Goal: Book appointment/travel/reservation

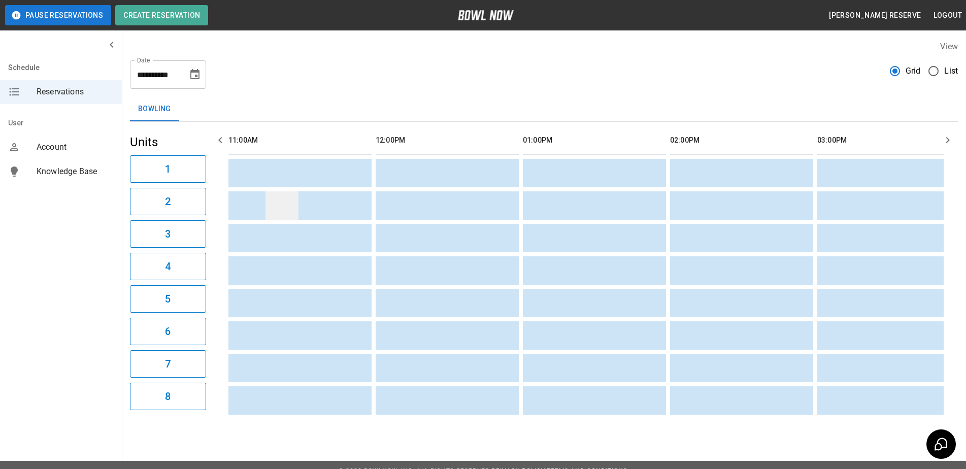
scroll to position [0, 1]
click at [195, 76] on icon "Choose date, selected date is Aug 30, 2025" at bounding box center [194, 74] width 9 height 10
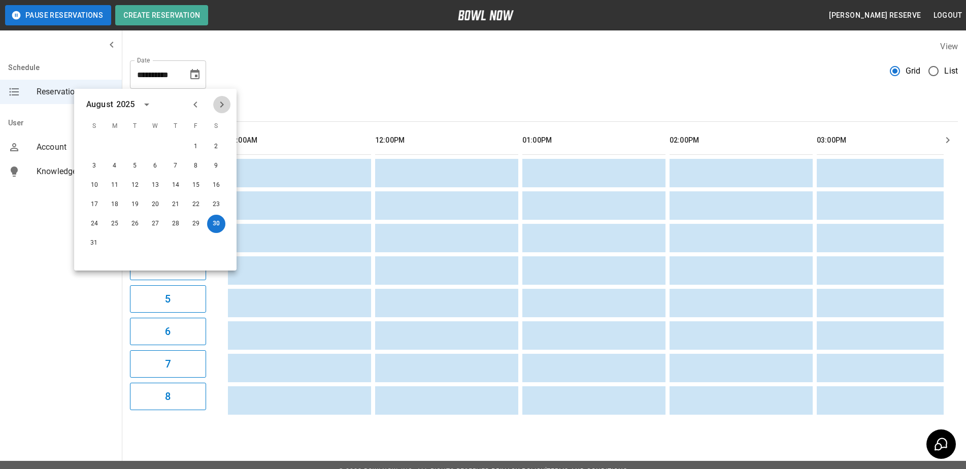
click at [220, 107] on icon "Next month" at bounding box center [222, 104] width 12 height 12
click at [116, 145] on button "1" at bounding box center [115, 147] width 18 height 18
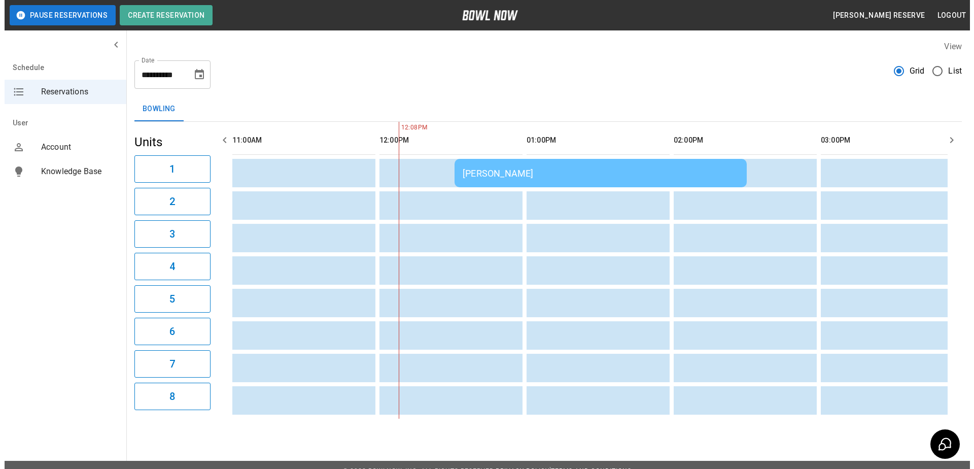
scroll to position [0, 147]
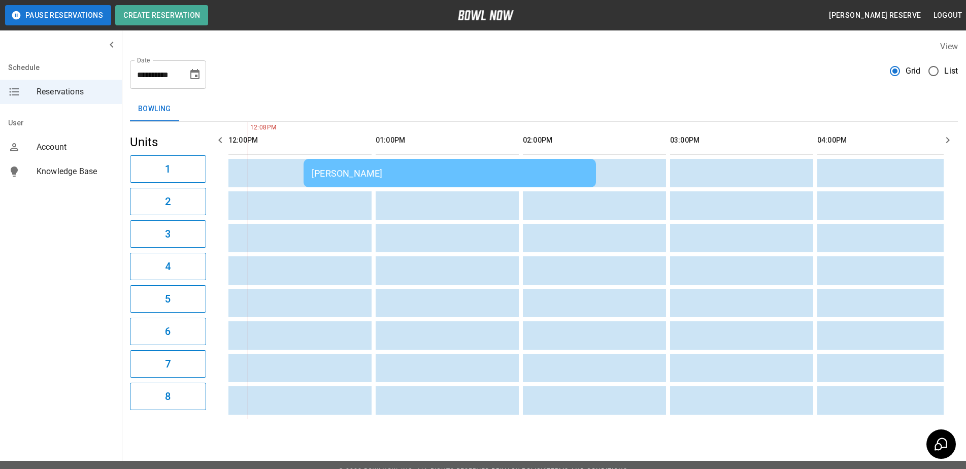
click at [500, 172] on div "[PERSON_NAME]" at bounding box center [450, 173] width 276 height 11
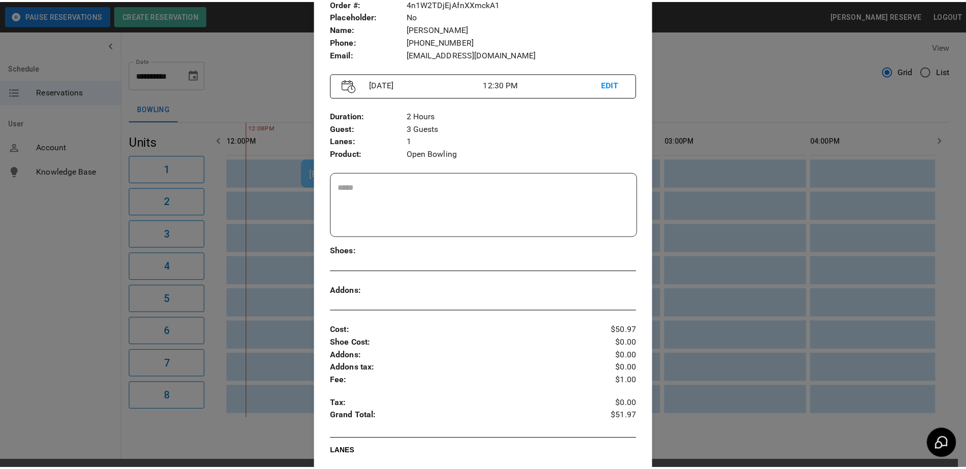
scroll to position [0, 0]
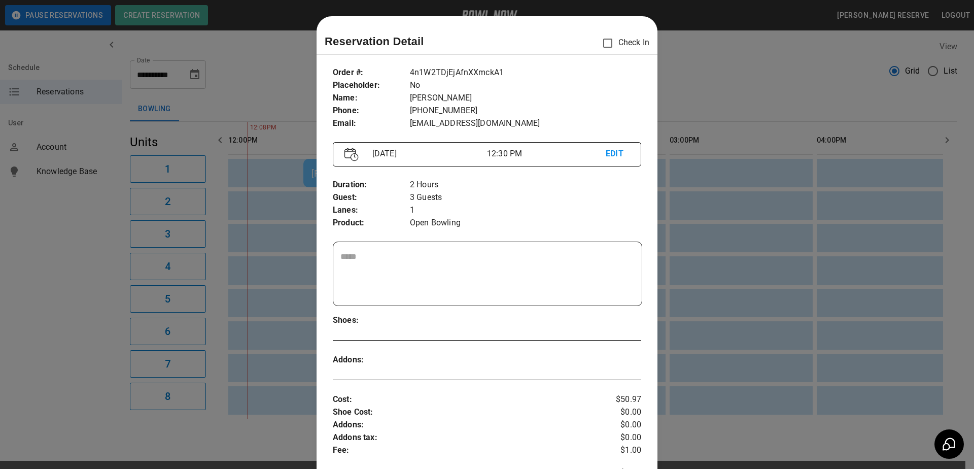
click at [686, 114] on div at bounding box center [487, 234] width 974 height 469
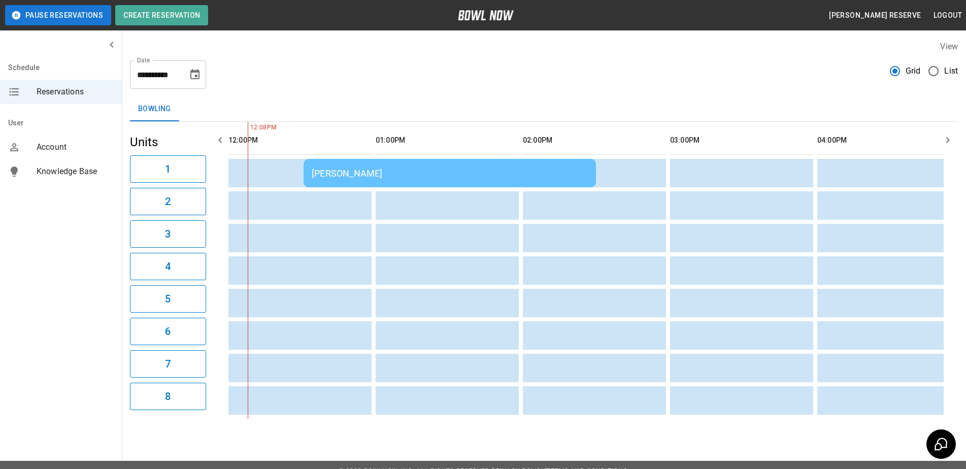
click at [945, 141] on icon "button" at bounding box center [947, 140] width 12 height 12
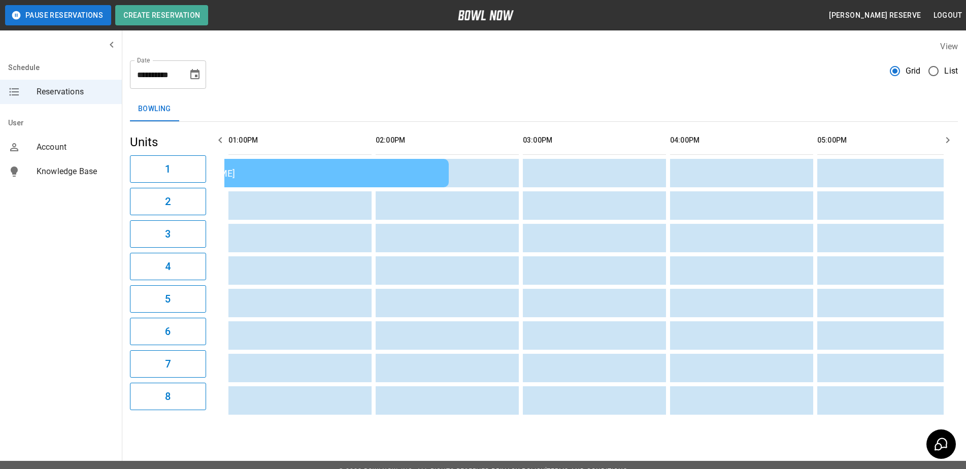
click at [933, 141] on th "sticky table" at bounding box center [937, 140] width 32 height 29
click at [948, 140] on icon "button" at bounding box center [947, 140] width 12 height 12
click at [952, 139] on icon "button" at bounding box center [947, 140] width 12 height 12
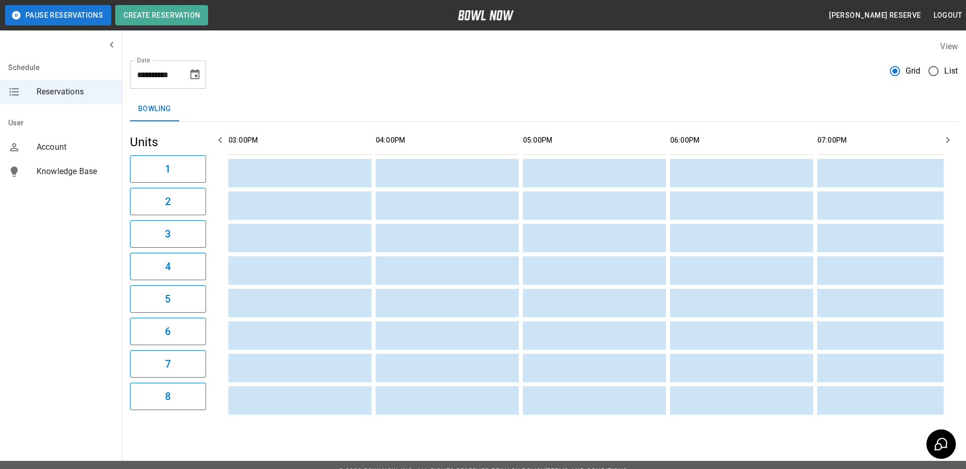
click at [952, 139] on icon "button" at bounding box center [947, 140] width 12 height 12
click at [949, 140] on icon "button" at bounding box center [948, 140] width 4 height 6
click at [946, 142] on icon "button" at bounding box center [947, 140] width 12 height 12
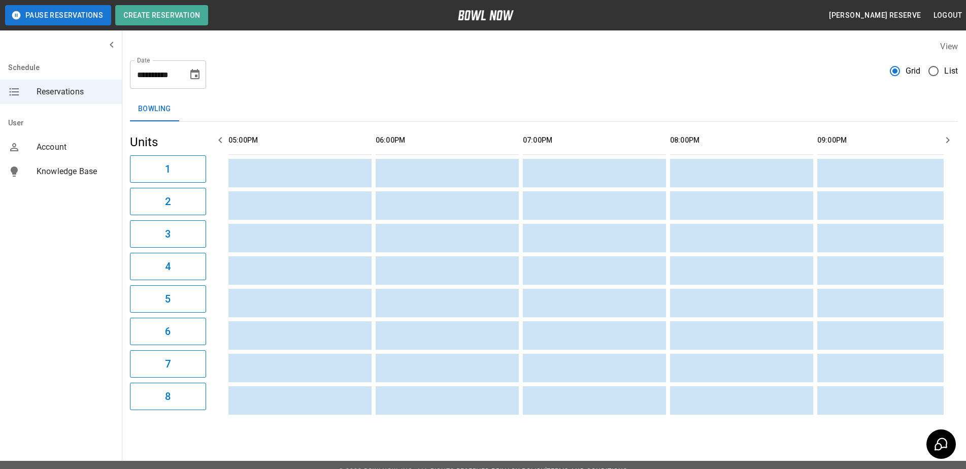
scroll to position [0, 1030]
click at [946, 142] on icon "button" at bounding box center [947, 140] width 12 height 12
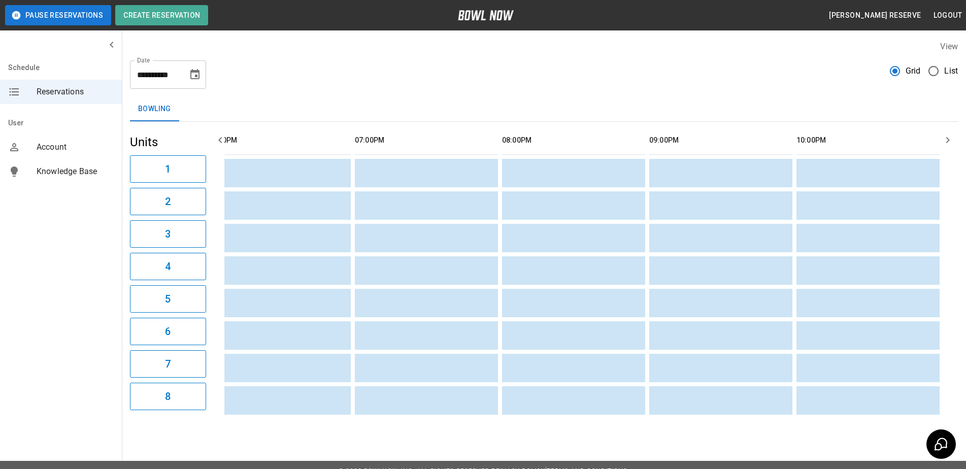
scroll to position [0, 1039]
click at [947, 141] on icon "button" at bounding box center [947, 140] width 12 height 12
click at [947, 140] on icon "button" at bounding box center [947, 140] width 12 height 12
click at [218, 140] on icon "button" at bounding box center [220, 140] width 12 height 12
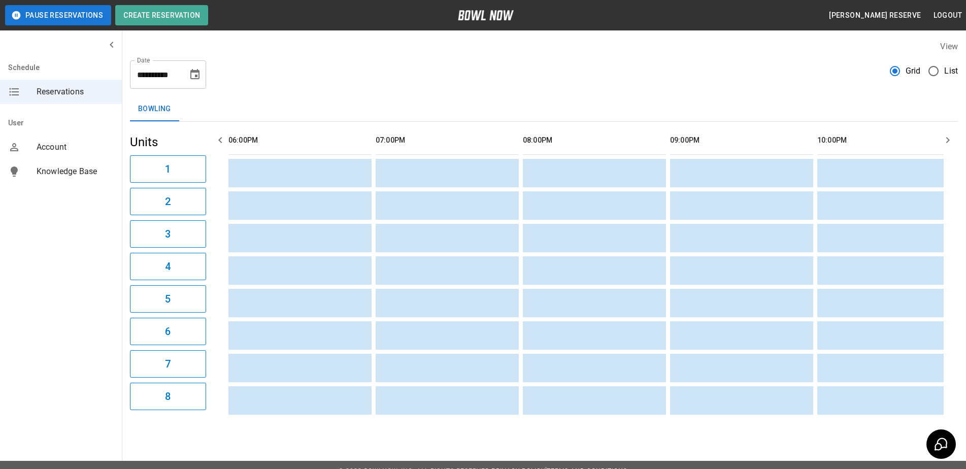
scroll to position [0, 1030]
click at [218, 140] on icon "button" at bounding box center [220, 140] width 12 height 12
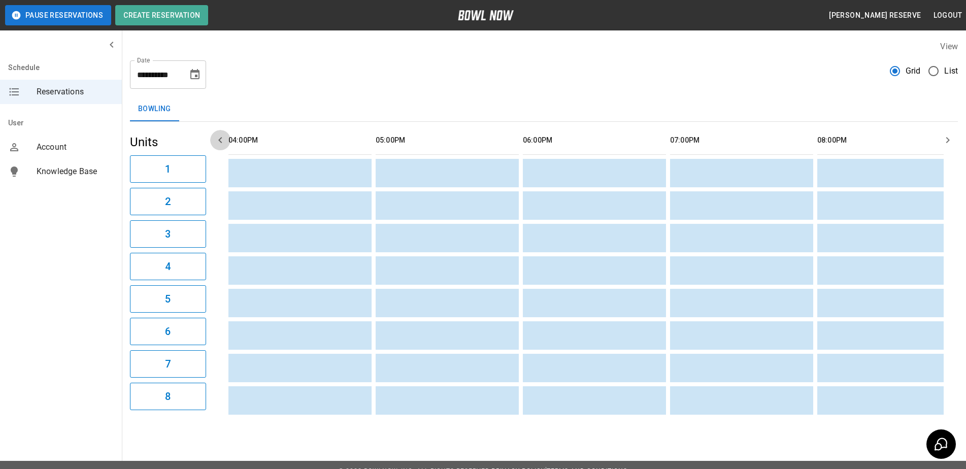
click at [218, 140] on icon "button" at bounding box center [220, 140] width 12 height 12
click at [219, 140] on icon "button" at bounding box center [220, 140] width 4 height 6
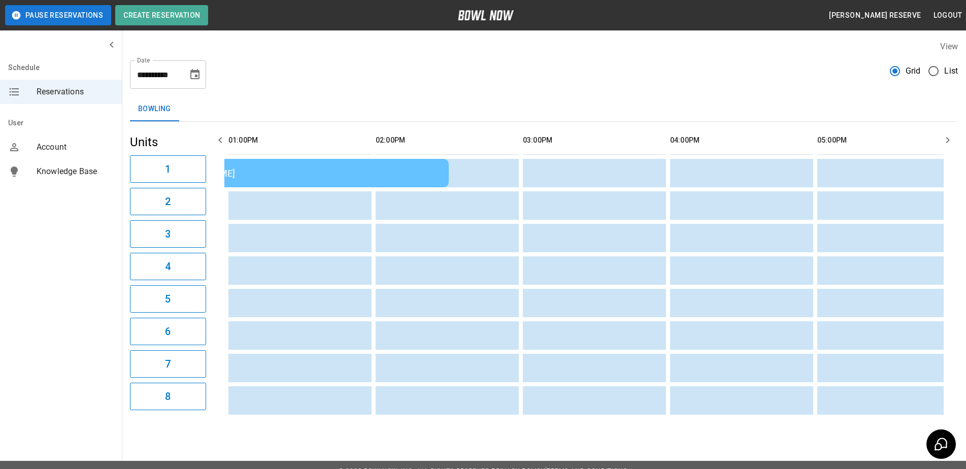
click at [219, 140] on icon "button" at bounding box center [220, 140] width 4 height 6
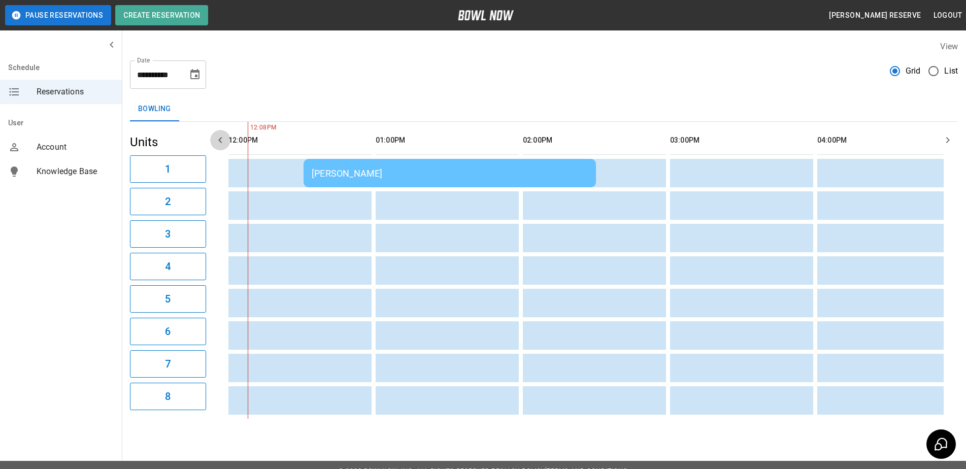
click at [219, 140] on icon "button" at bounding box center [220, 140] width 4 height 6
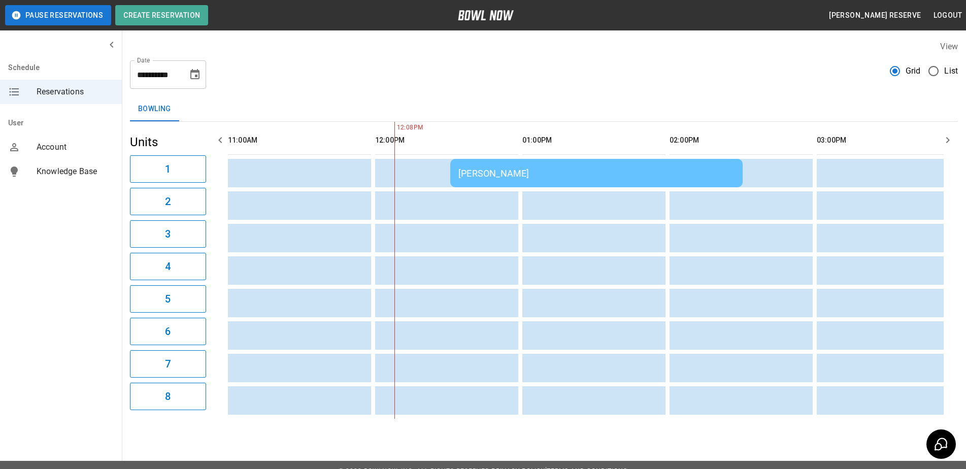
drag, startPoint x: 294, startPoint y: 92, endPoint x: 267, endPoint y: 92, distance: 26.9
click at [292, 92] on div "**********" at bounding box center [544, 229] width 844 height 394
click at [195, 76] on icon "Choose date, selected date is Sep 1, 2025" at bounding box center [194, 74] width 9 height 10
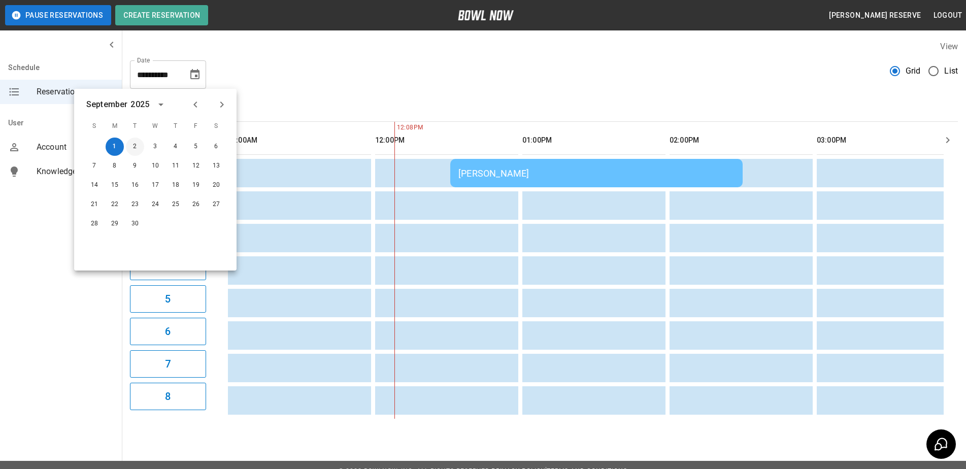
drag, startPoint x: 132, startPoint y: 145, endPoint x: 146, endPoint y: 140, distance: 14.8
click at [133, 145] on button "2" at bounding box center [135, 147] width 18 height 18
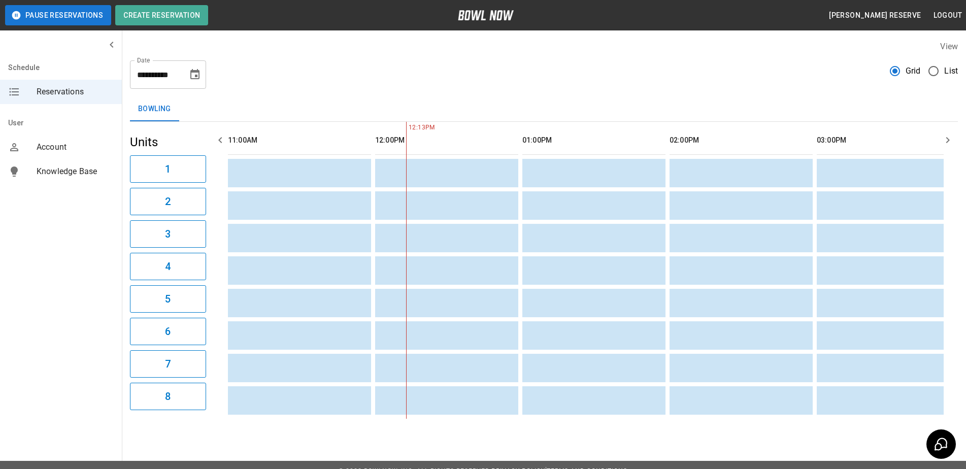
click at [221, 143] on icon "button" at bounding box center [220, 140] width 4 height 6
click at [220, 141] on icon "button" at bounding box center [220, 140] width 4 height 6
click at [947, 139] on icon "button" at bounding box center [947, 140] width 12 height 12
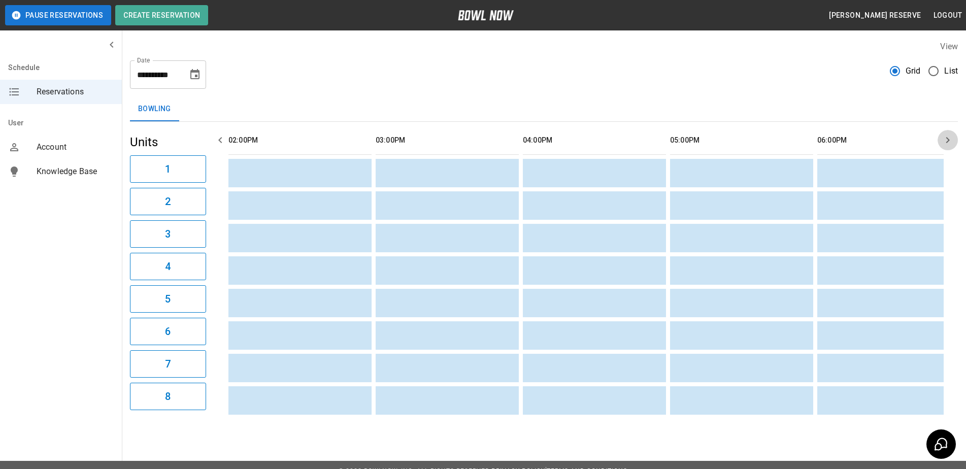
click at [947, 139] on icon "button" at bounding box center [947, 140] width 12 height 12
click at [948, 140] on icon "button" at bounding box center [947, 140] width 12 height 12
click at [949, 140] on icon "button" at bounding box center [948, 140] width 4 height 6
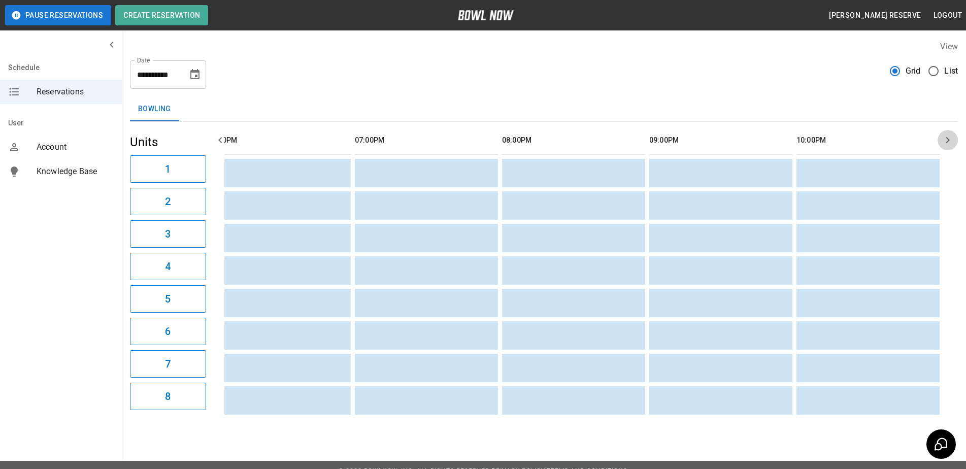
click at [949, 140] on icon "button" at bounding box center [948, 140] width 4 height 6
click at [194, 75] on icon "Choose date, selected date is Sep 2, 2025" at bounding box center [195, 75] width 12 height 12
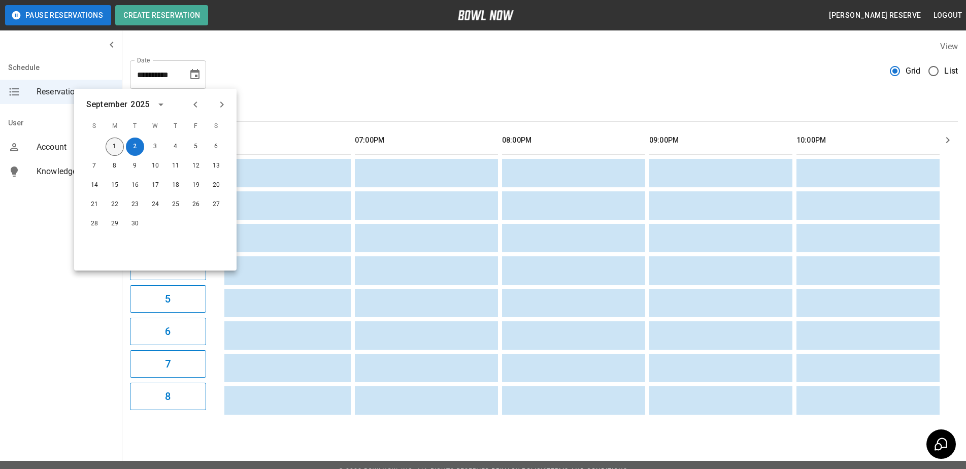
click at [113, 147] on button "1" at bounding box center [115, 147] width 18 height 18
type input "**********"
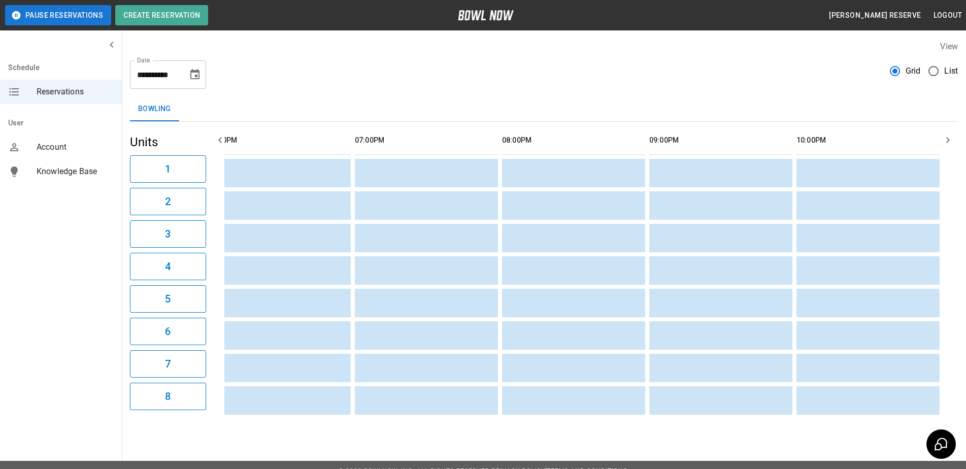
click at [262, 87] on div "**********" at bounding box center [544, 70] width 828 height 37
